Goal: Transaction & Acquisition: Obtain resource

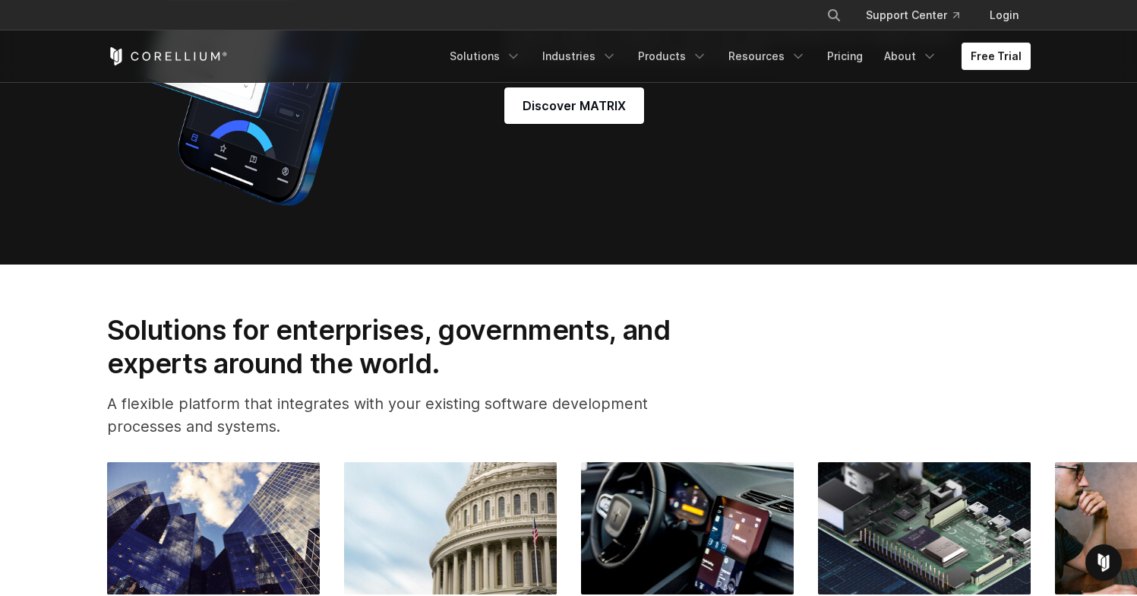
scroll to position [1264, 0]
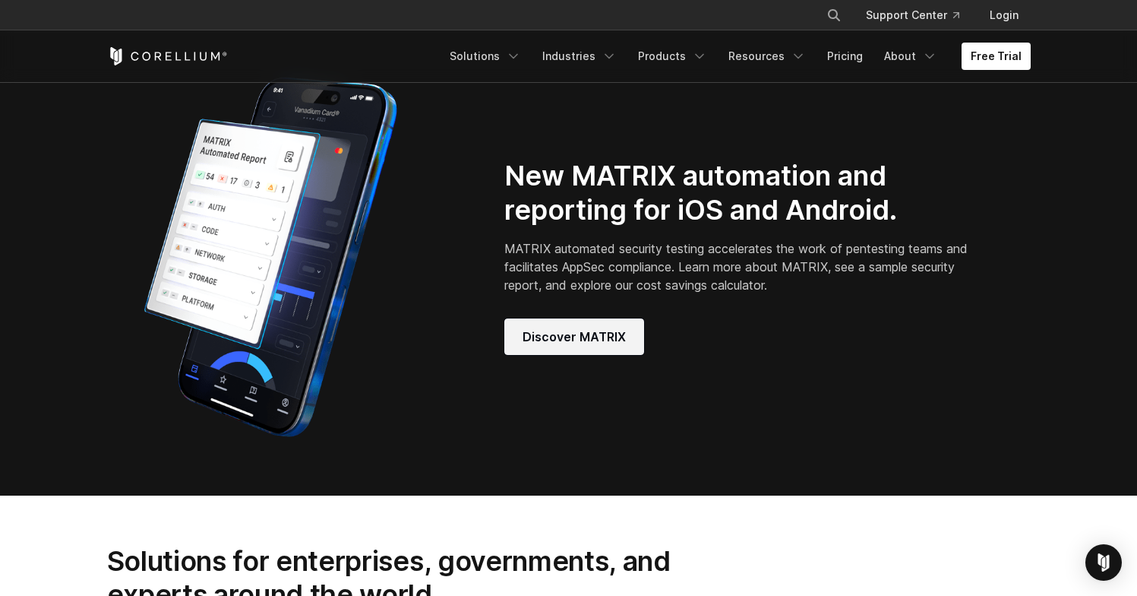
click at [565, 346] on span "Discover MATRIX" at bounding box center [574, 336] width 103 height 18
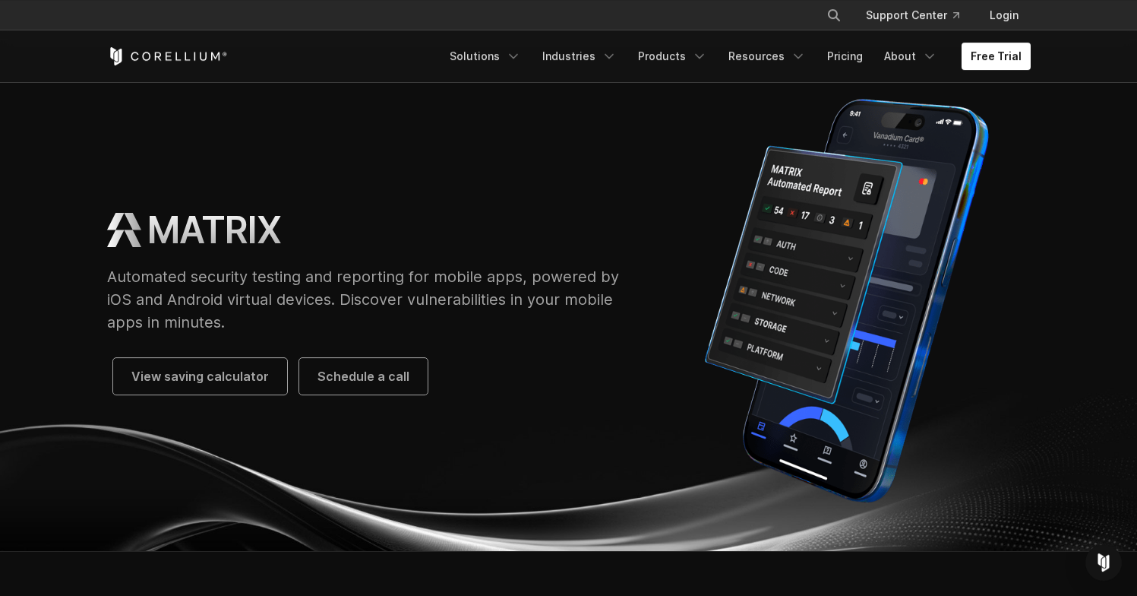
scroll to position [49, 0]
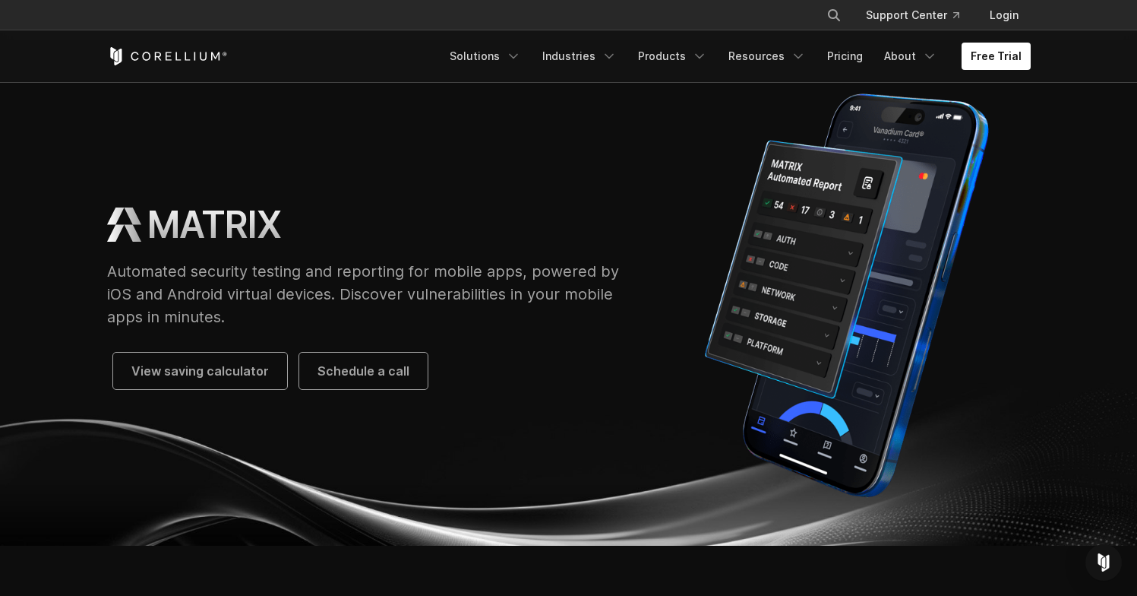
click at [177, 55] on icon "Corellium Home" at bounding box center [167, 56] width 121 height 18
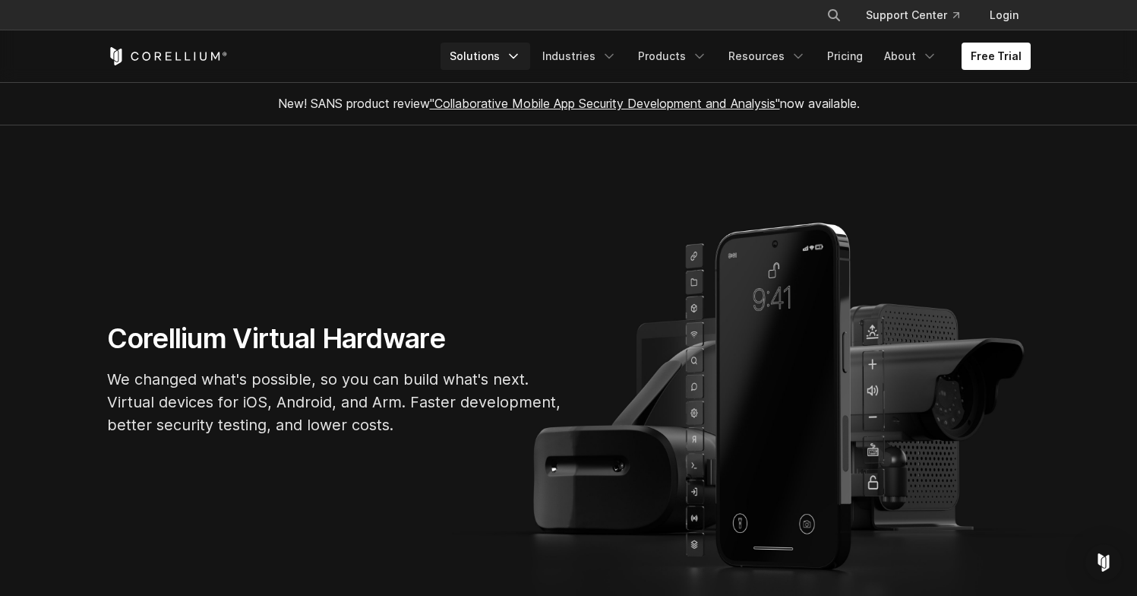
click at [492, 62] on link "Solutions" at bounding box center [486, 56] width 90 height 27
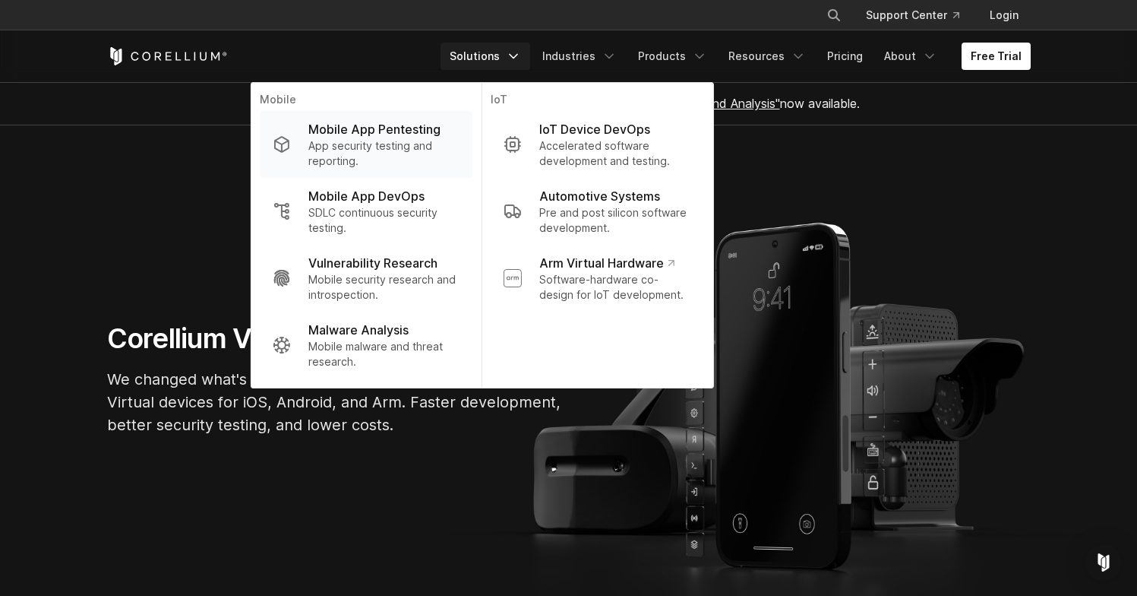
click at [429, 157] on p "App security testing and reporting." at bounding box center [383, 153] width 151 height 30
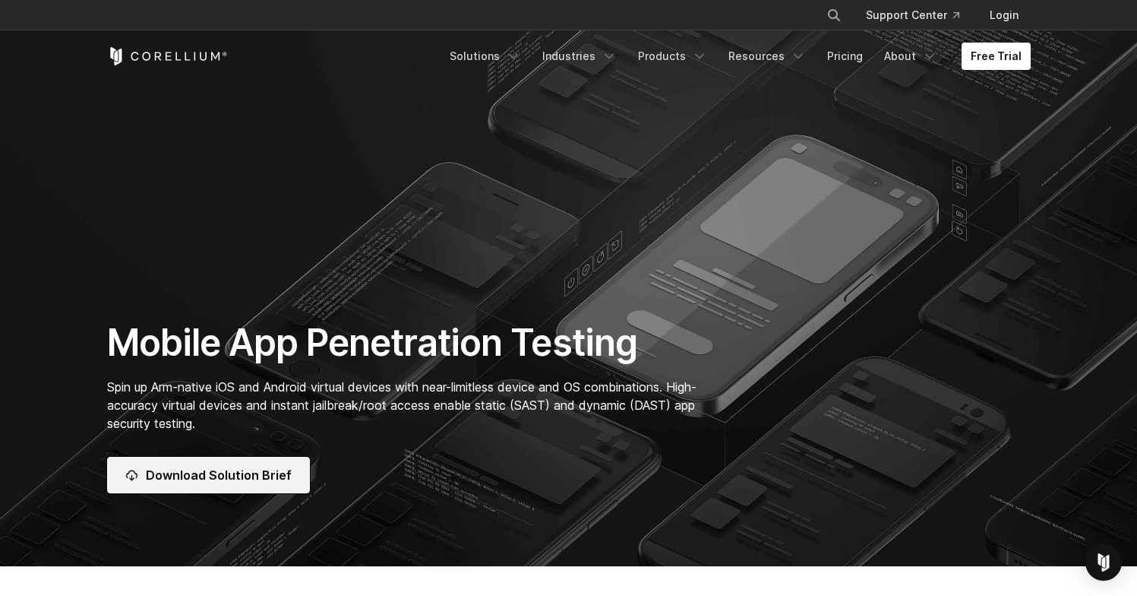
click at [209, 473] on span "Download Solution Brief" at bounding box center [219, 475] width 146 height 18
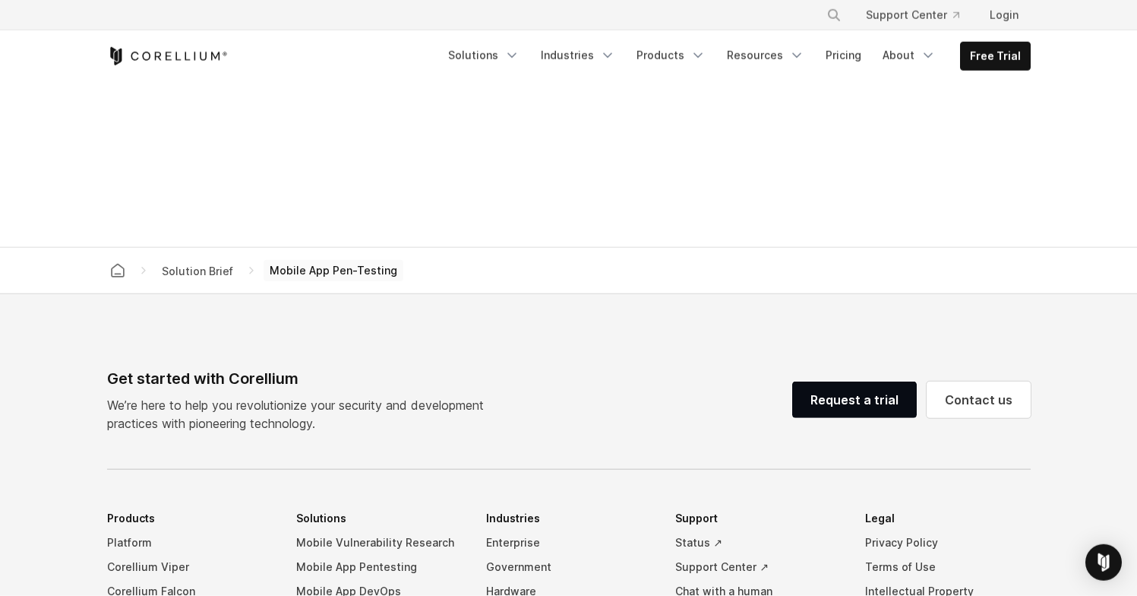
scroll to position [1009, 0]
